Goal: Find contact information: Find contact information

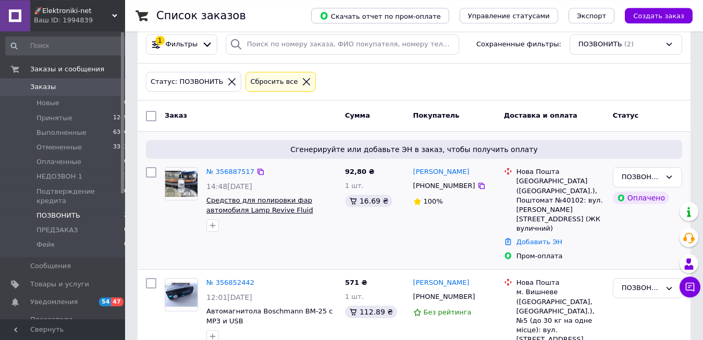
scroll to position [33, 0]
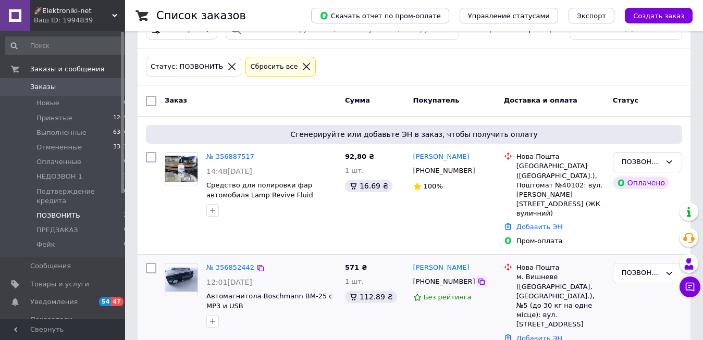
click at [478, 279] on icon at bounding box center [481, 282] width 6 height 6
drag, startPoint x: 240, startPoint y: 286, endPoint x: 255, endPoint y: 274, distance: 19.6
click at [255, 292] on span "Автомагнитола Boschmann BM-25 с MP3 и USB" at bounding box center [271, 301] width 130 height 19
copy span "Boschmann BM-25 с MP3 и USB"
click at [478, 279] on icon at bounding box center [481, 282] width 6 height 6
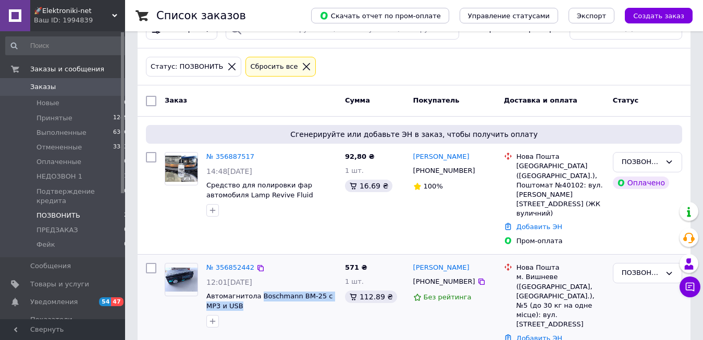
drag, startPoint x: 479, startPoint y: 249, endPoint x: 412, endPoint y: 249, distance: 67.7
click at [412, 259] on div "Катерина Колядюк +380508325818 Без рейтинга" at bounding box center [454, 310] width 91 height 102
copy link "[PERSON_NAME]"
click at [642, 268] on div "ПОЗВОНИТЬ" at bounding box center [641, 273] width 39 height 11
click at [639, 286] on li "Принят" at bounding box center [647, 295] width 68 height 19
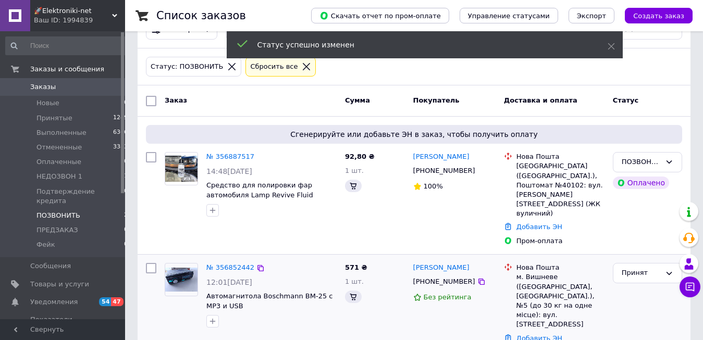
click at [537, 272] on div "м. Вишневе ([GEOGRAPHIC_DATA], [GEOGRAPHIC_DATA].), №5 (до 30 кг на одне місце)…" at bounding box center [560, 300] width 88 height 57
copy div "Вишневе"
